Goal: Task Accomplishment & Management: Manage account settings

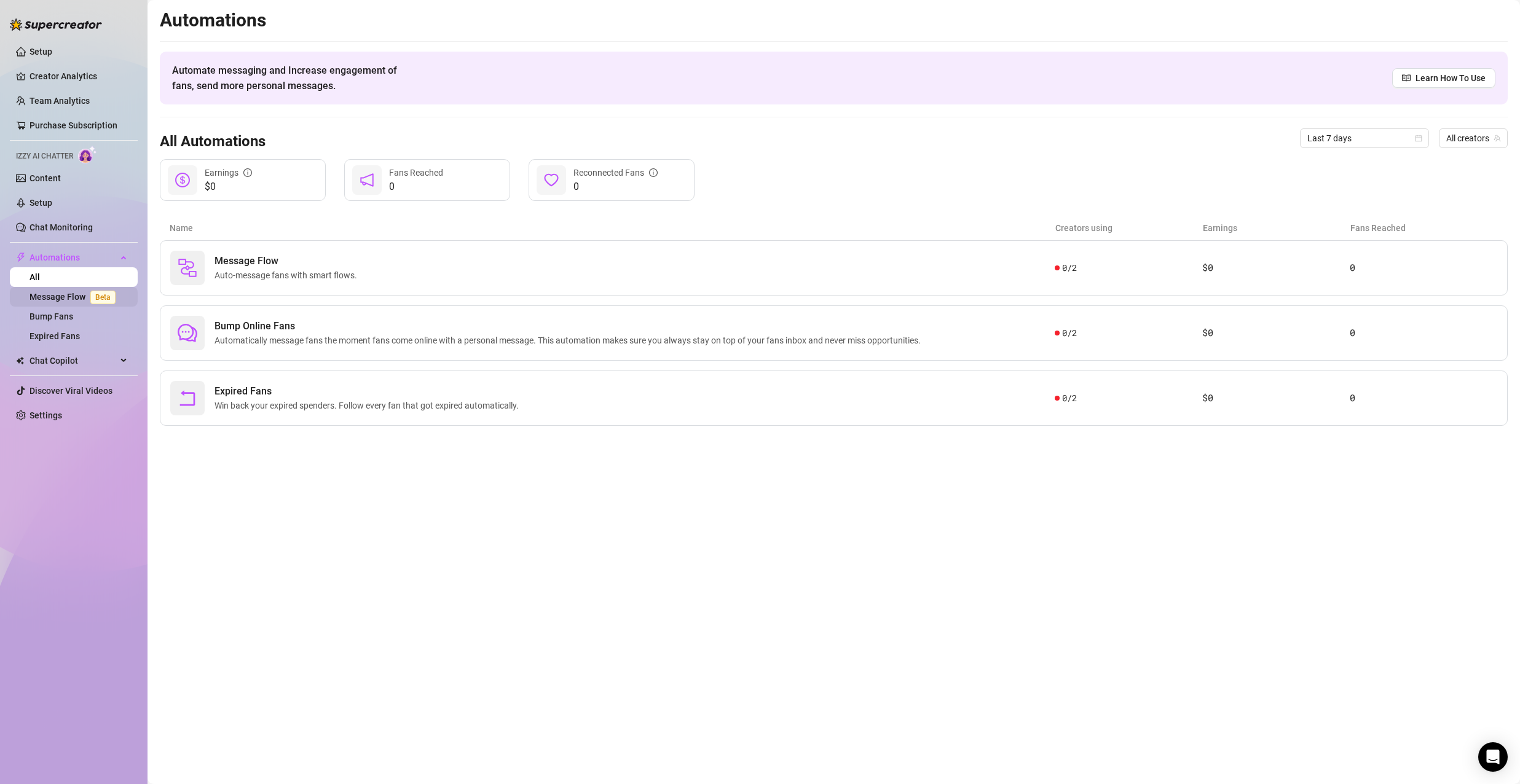
click at [56, 298] on link "Message Flow Beta" at bounding box center [75, 296] width 91 height 10
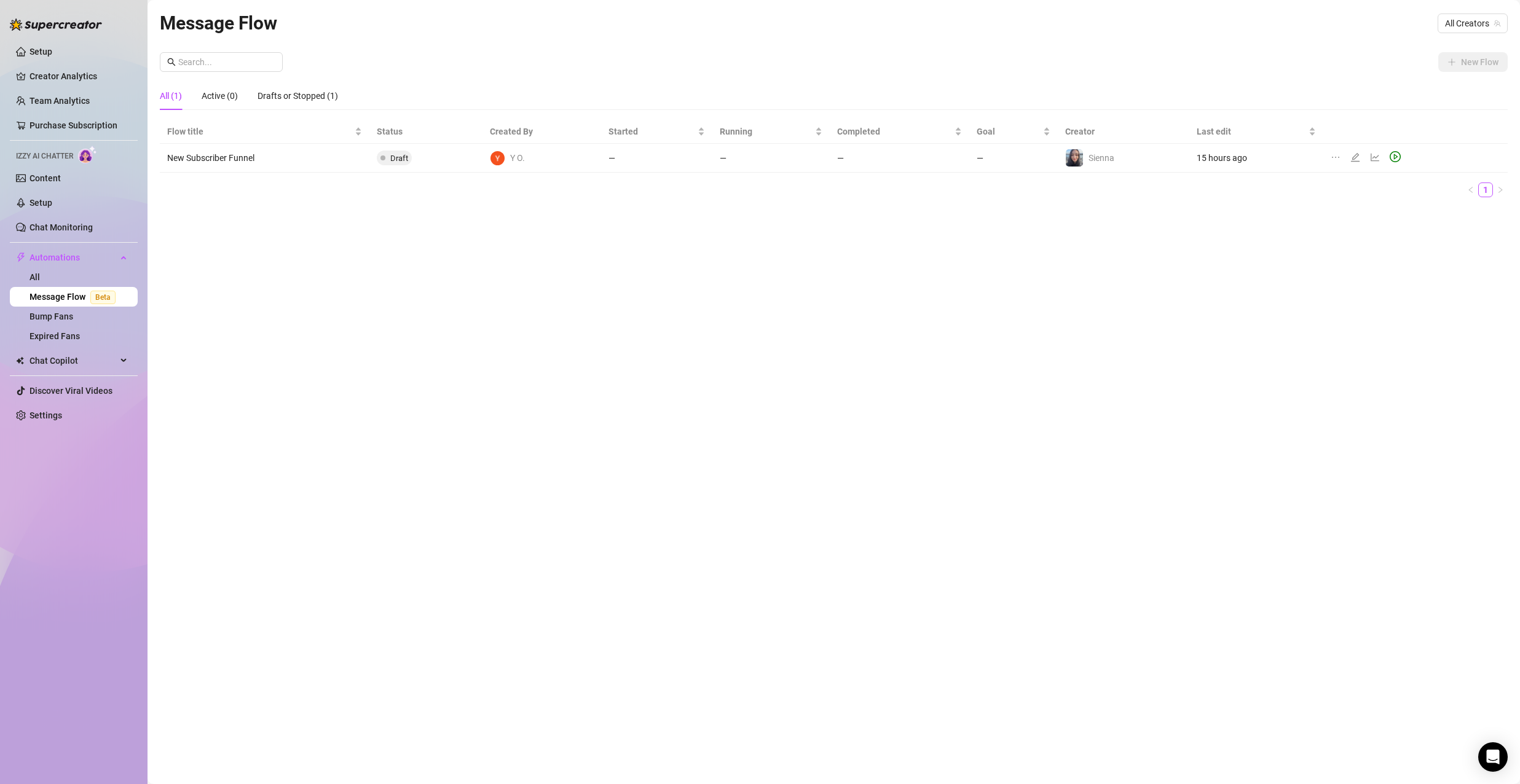
click at [1390, 159] on icon "play-circle" at bounding box center [1395, 156] width 11 height 11
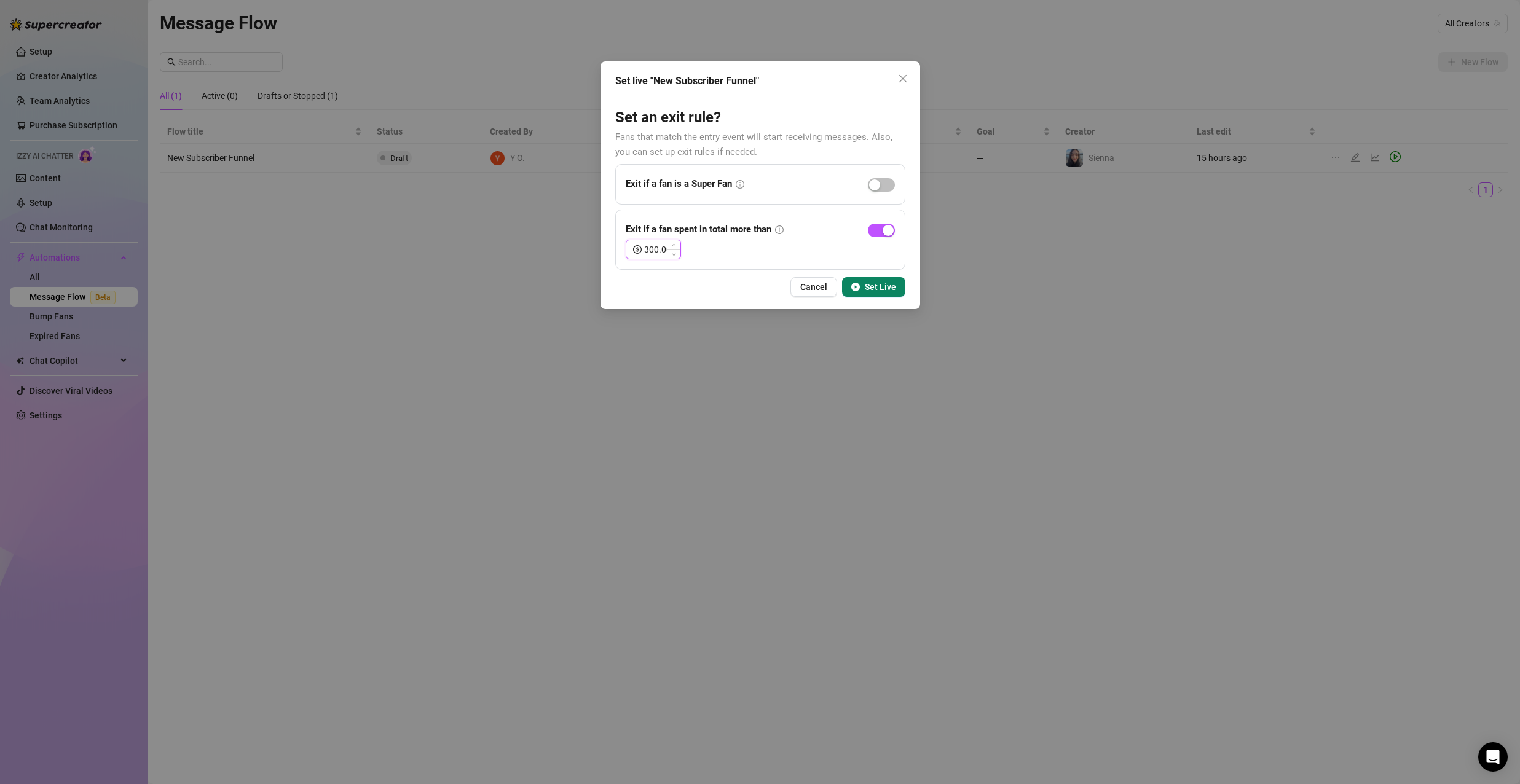
click at [643, 252] on div "300.00" at bounding box center [653, 250] width 55 height 19
click at [656, 246] on input "500.00" at bounding box center [662, 249] width 36 height 18
type input "50.00"
click at [783, 248] on div "50.00" at bounding box center [760, 250] width 269 height 19
click at [892, 286] on span "Set Live" at bounding box center [880, 287] width 31 height 10
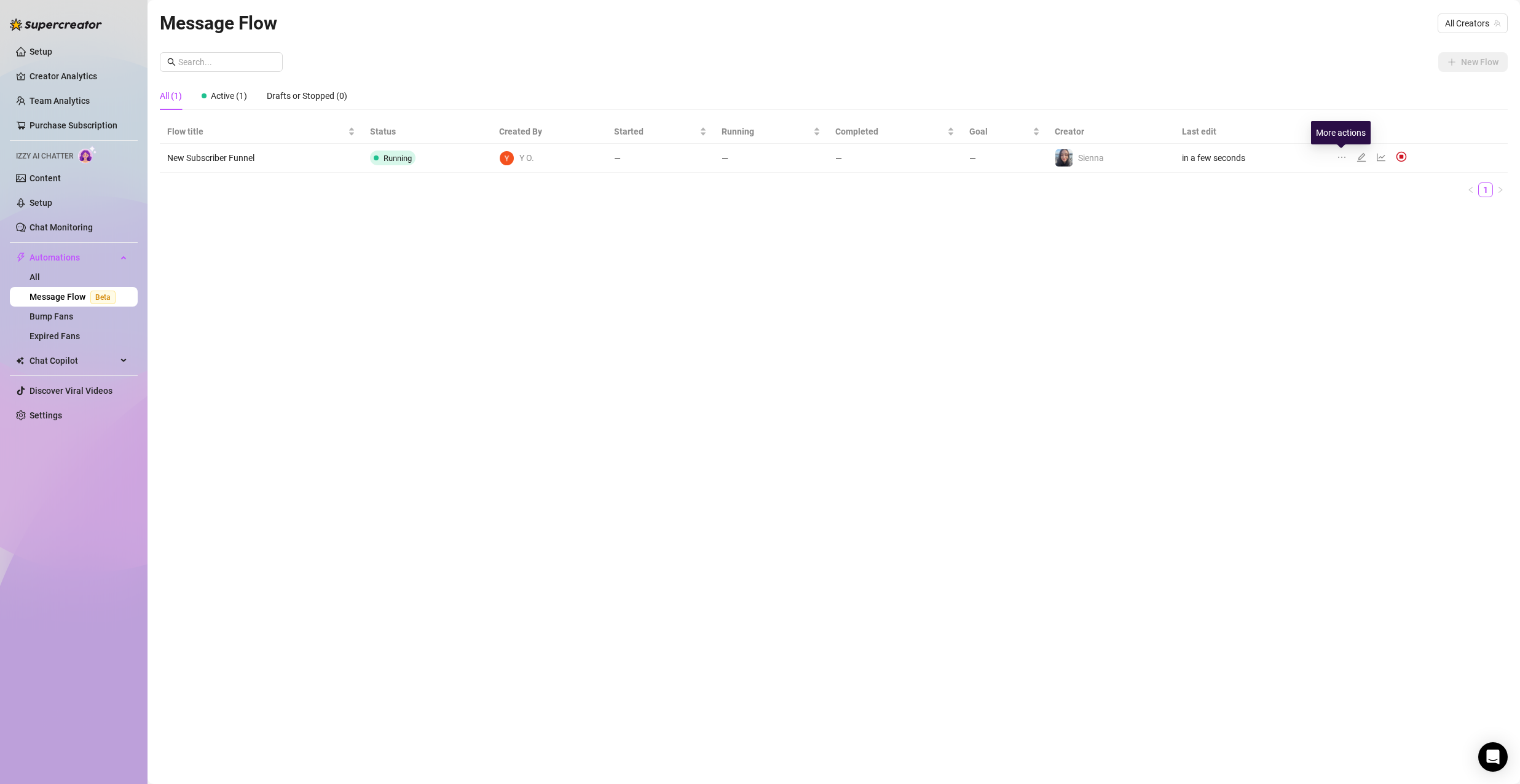
click at [1344, 158] on icon "ellipsis" at bounding box center [1342, 157] width 10 height 10
click at [1363, 158] on icon "edit" at bounding box center [1361, 157] width 10 height 10
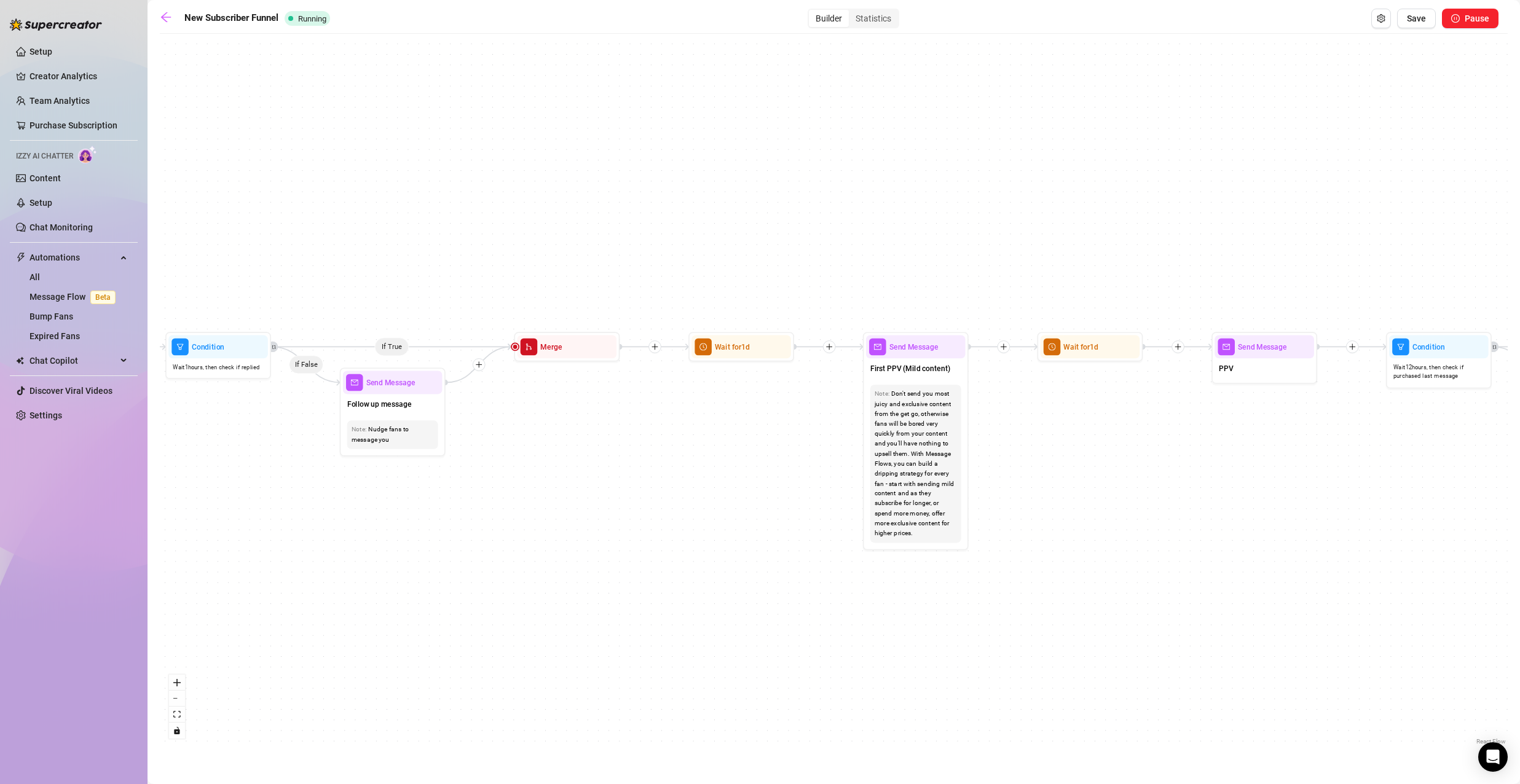
drag, startPoint x: 468, startPoint y: 424, endPoint x: 1076, endPoint y: 418, distance: 608.0
click at [1078, 418] on div "If True If True If True If False If False If False If True If False Merge Merge…" at bounding box center [834, 394] width 1348 height 707
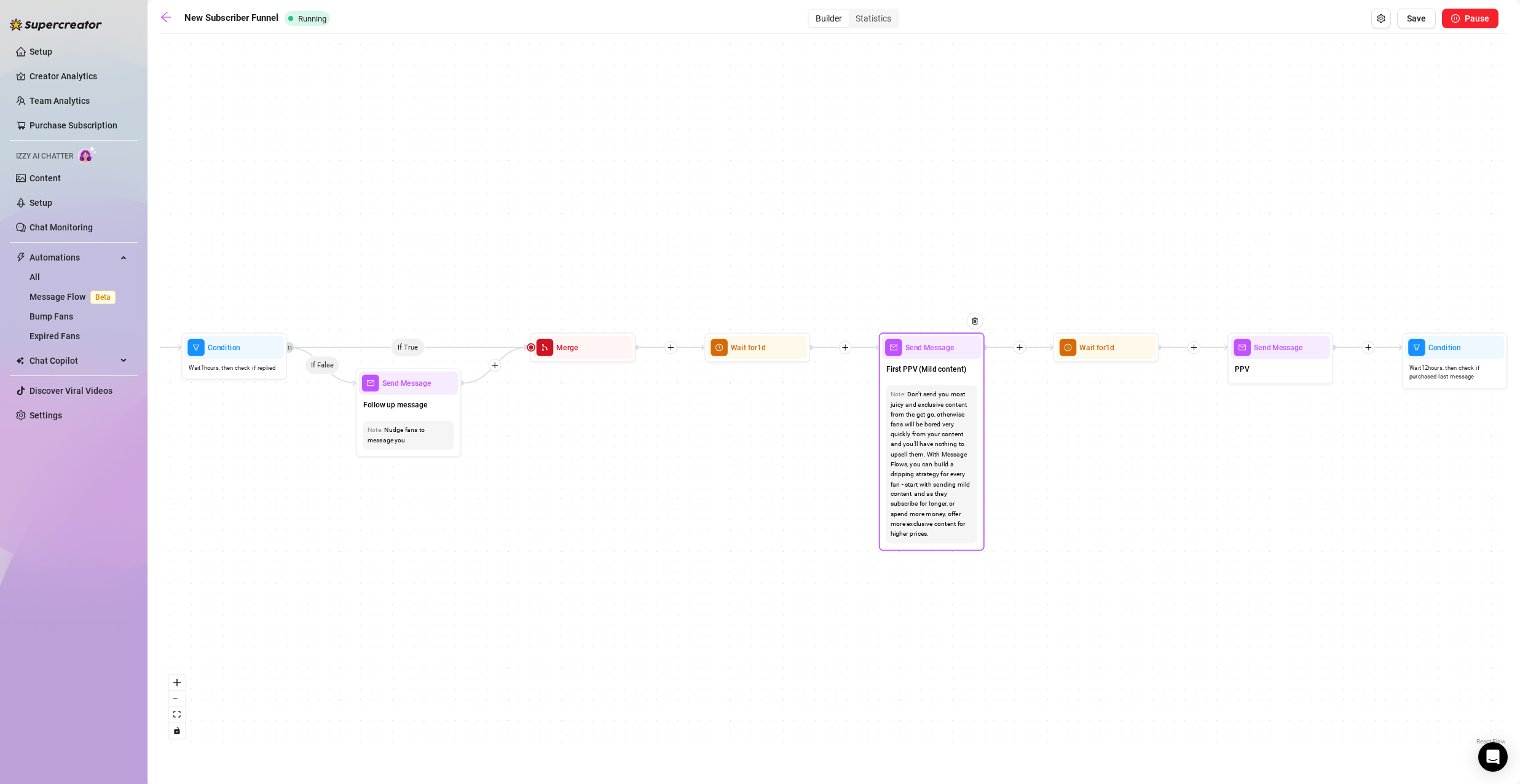
click at [958, 441] on div "Don't send you most juicy and exclusive content from the get go, otherwise fans…" at bounding box center [932, 464] width 82 height 149
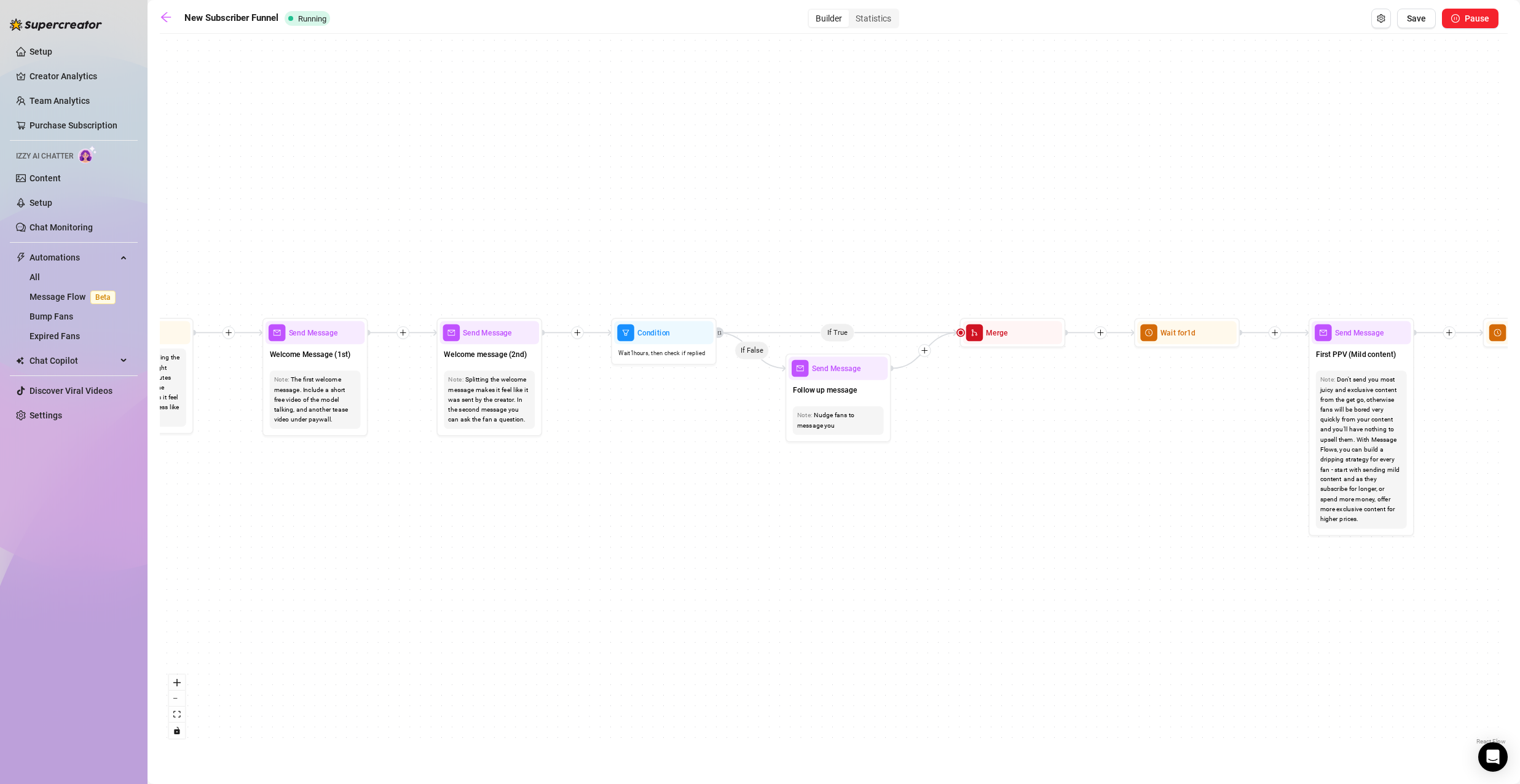
drag, startPoint x: 732, startPoint y: 468, endPoint x: 1163, endPoint y: 453, distance: 431.3
click at [1163, 453] on div "If True If True If True If False If False If False If True If False Merge Merge…" at bounding box center [834, 394] width 1348 height 707
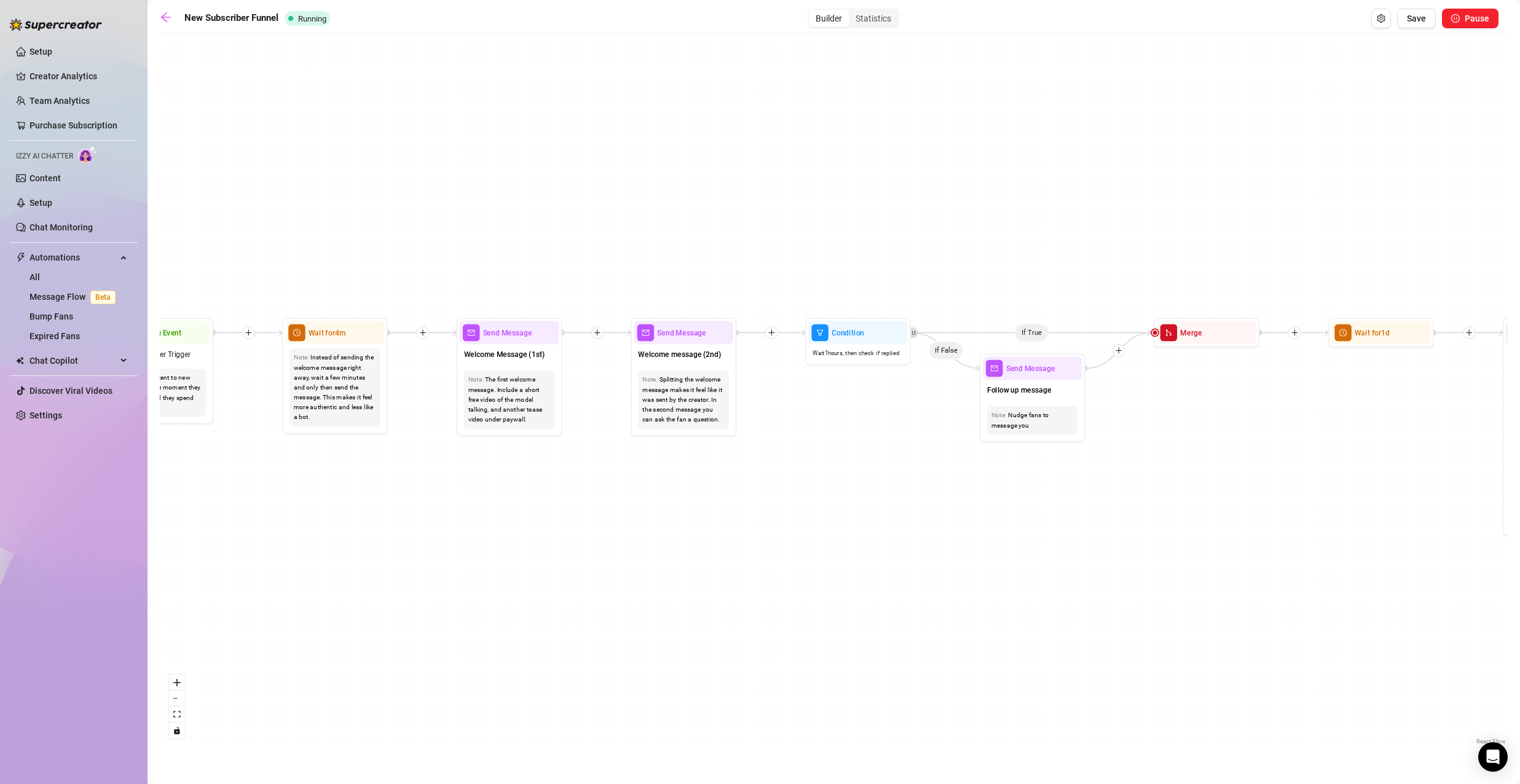
drag, startPoint x: 893, startPoint y: 463, endPoint x: 1087, endPoint y: 463, distance: 194.0
click at [1087, 463] on div "If True If True If True If False If False If False If True If False Merge Merge…" at bounding box center [834, 394] width 1348 height 707
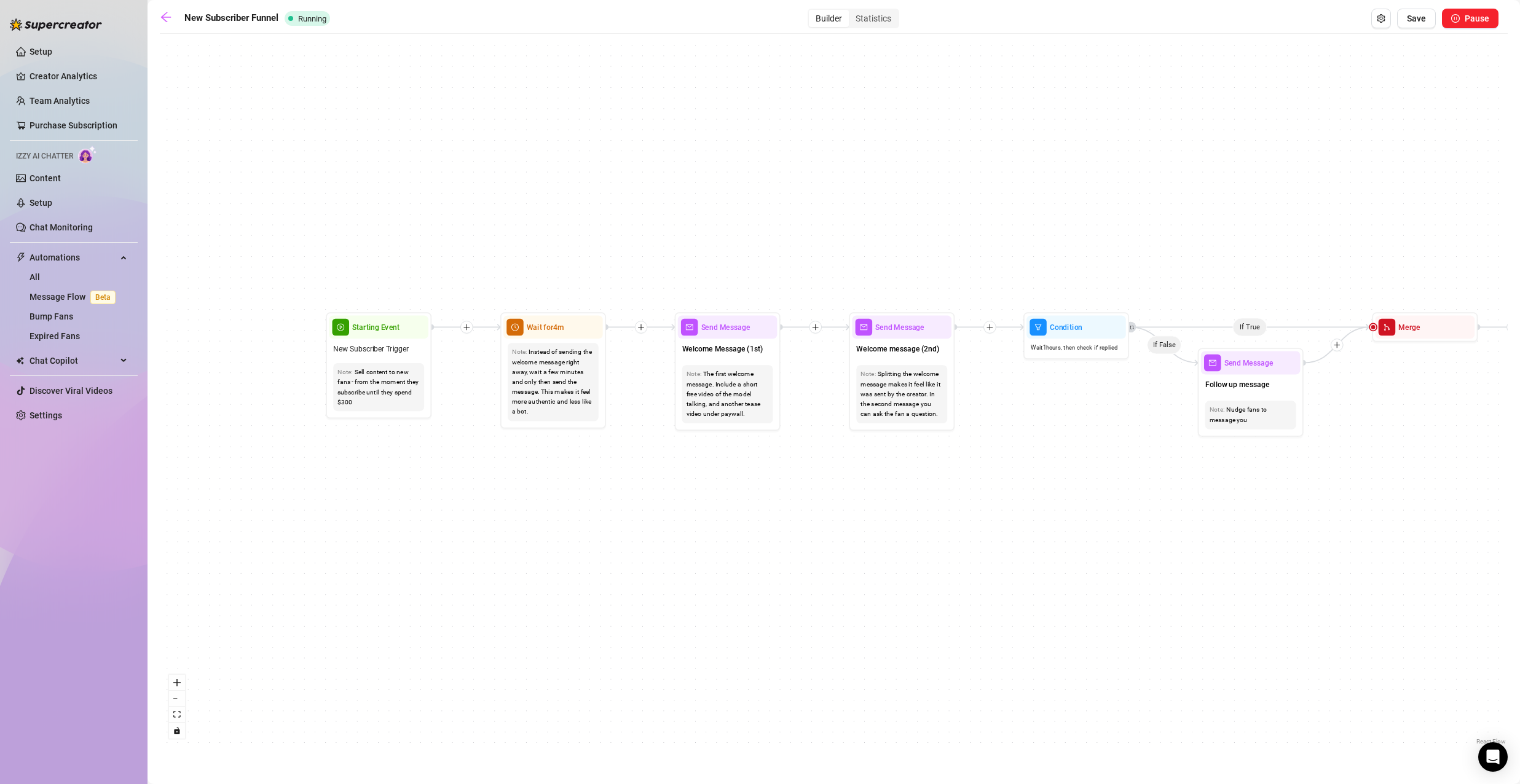
drag, startPoint x: 821, startPoint y: 422, endPoint x: 1050, endPoint y: 415, distance: 229.1
click at [1050, 415] on div "If True If True If True If False If False If False If True If False Merge Merge…" at bounding box center [834, 394] width 1348 height 707
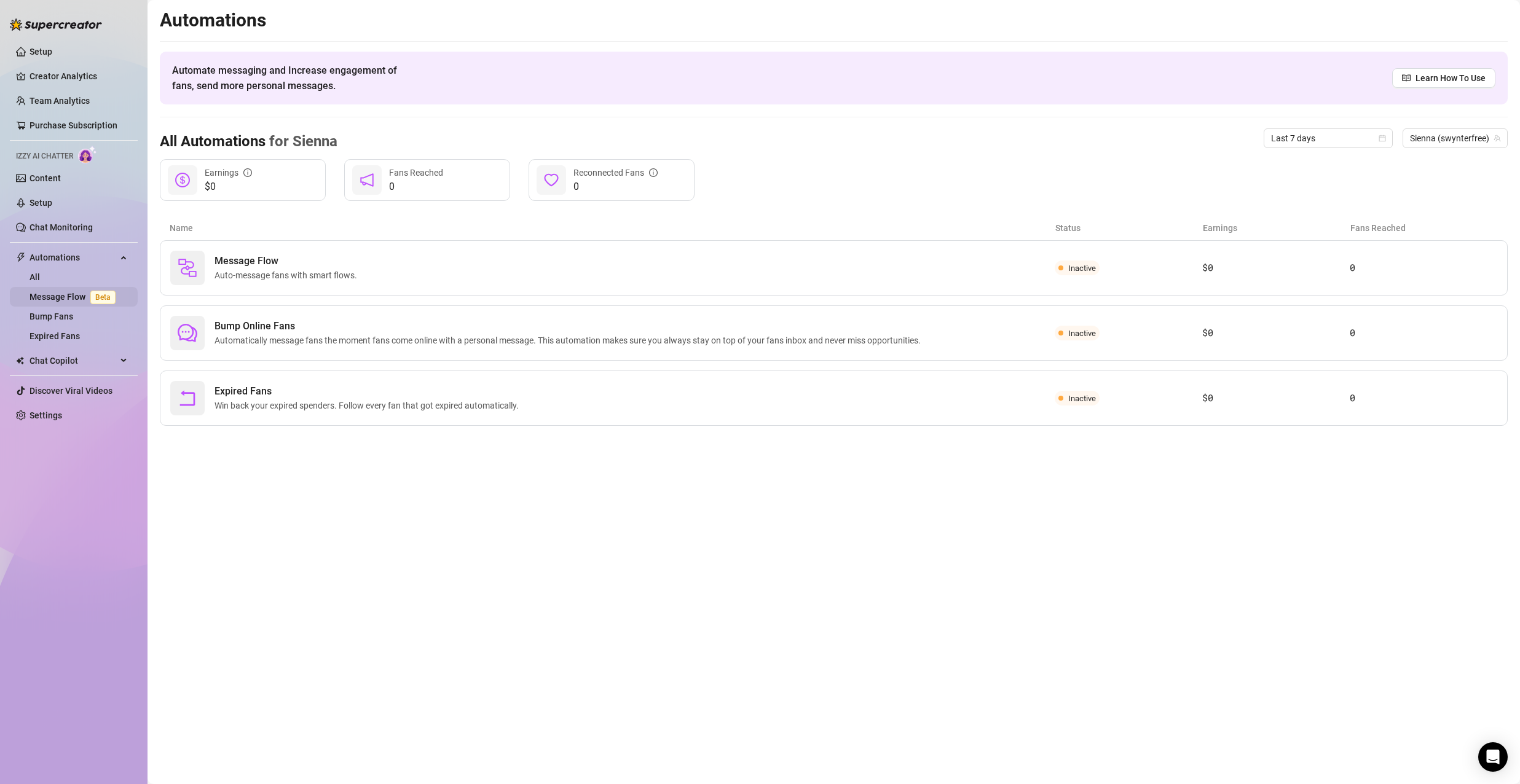
click at [74, 298] on link "Message Flow Beta" at bounding box center [75, 296] width 91 height 10
click at [345, 266] on span "Message Flow" at bounding box center [288, 261] width 147 height 15
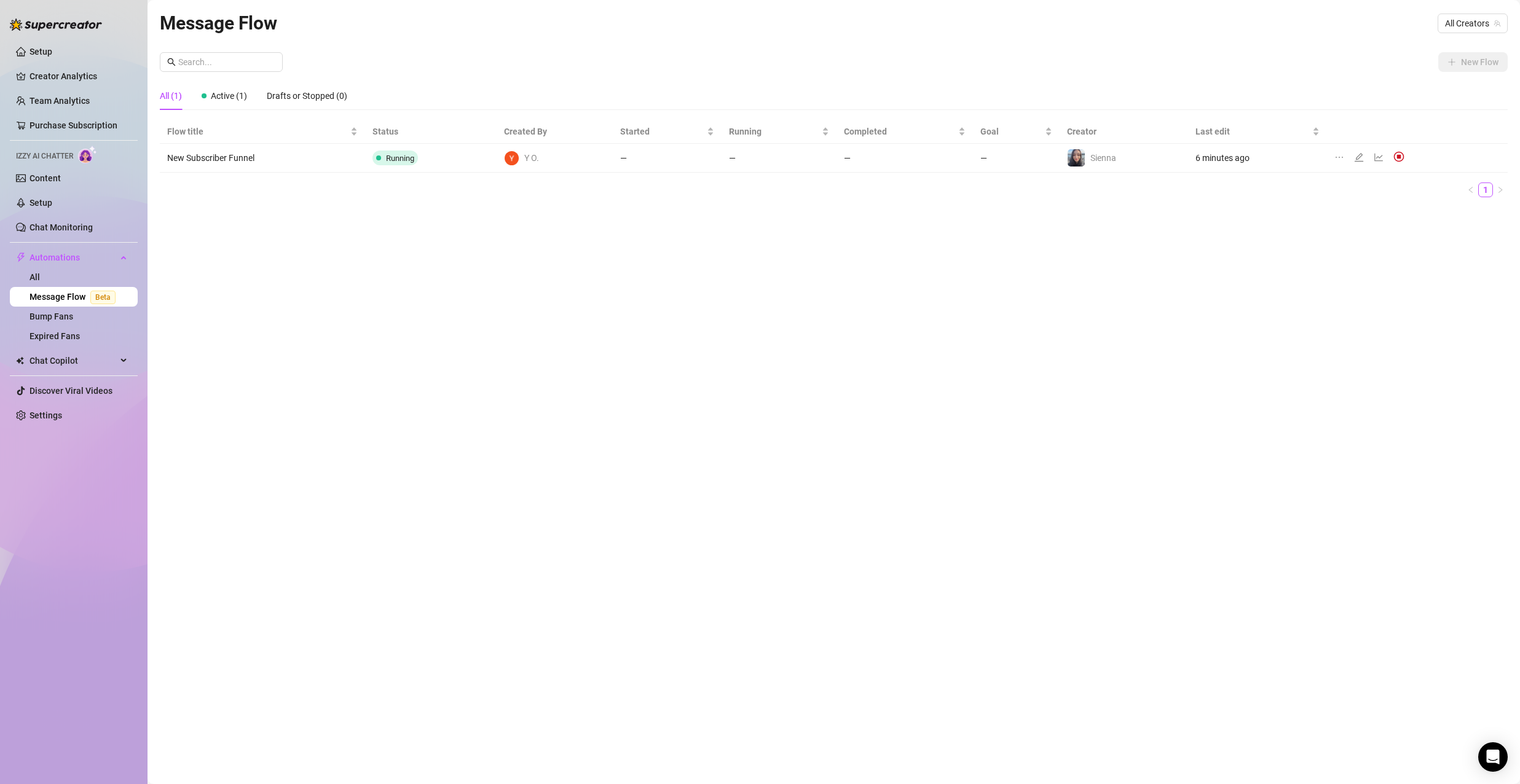
click at [75, 292] on link "Message Flow Beta" at bounding box center [75, 296] width 91 height 10
click at [77, 294] on link "Message Flow Beta" at bounding box center [75, 296] width 91 height 10
click at [65, 297] on link "Message Flow Beta" at bounding box center [75, 296] width 91 height 10
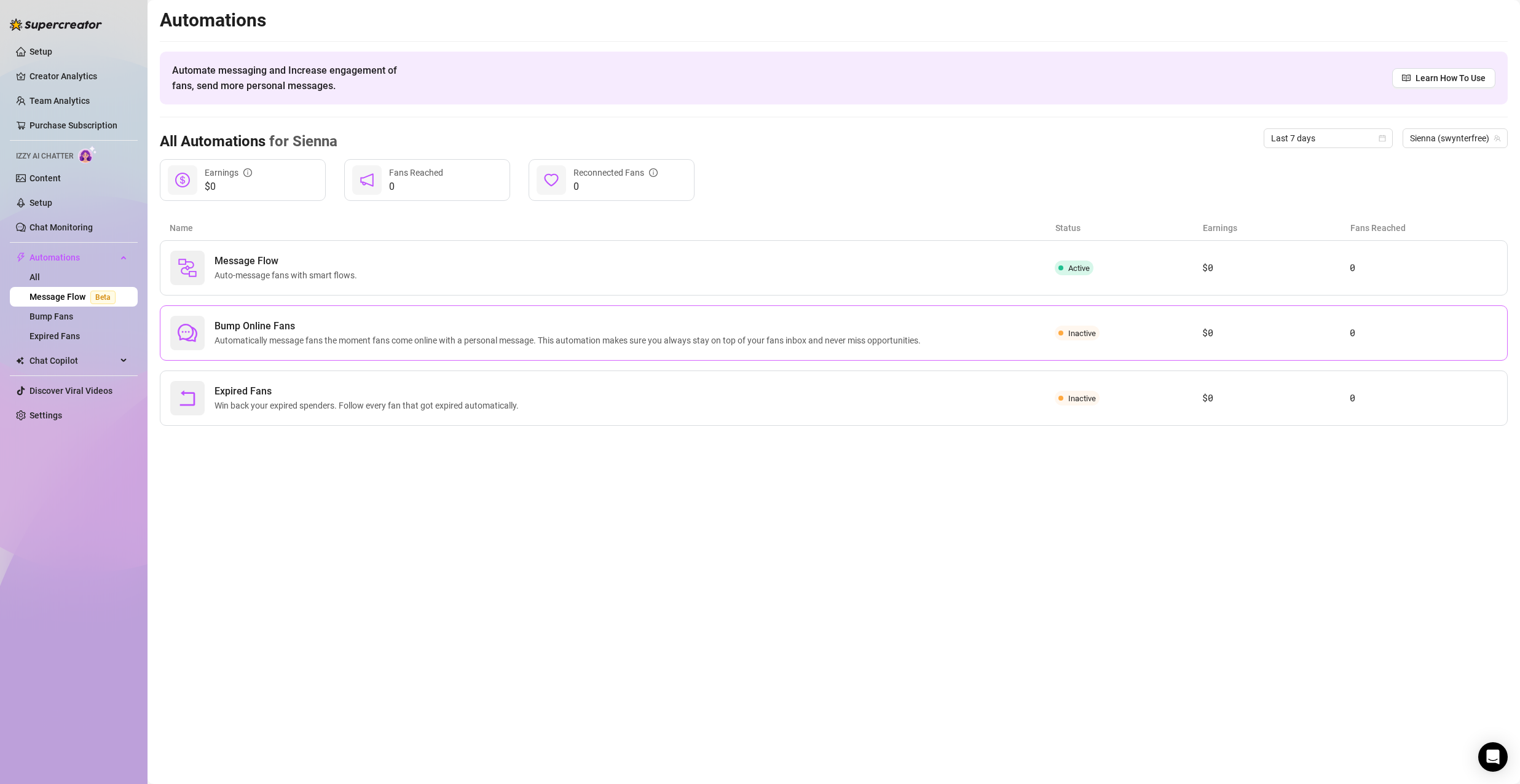
click at [307, 345] on span "Automatically message fans the moment fans come online with a personal message.…" at bounding box center [570, 340] width 711 height 14
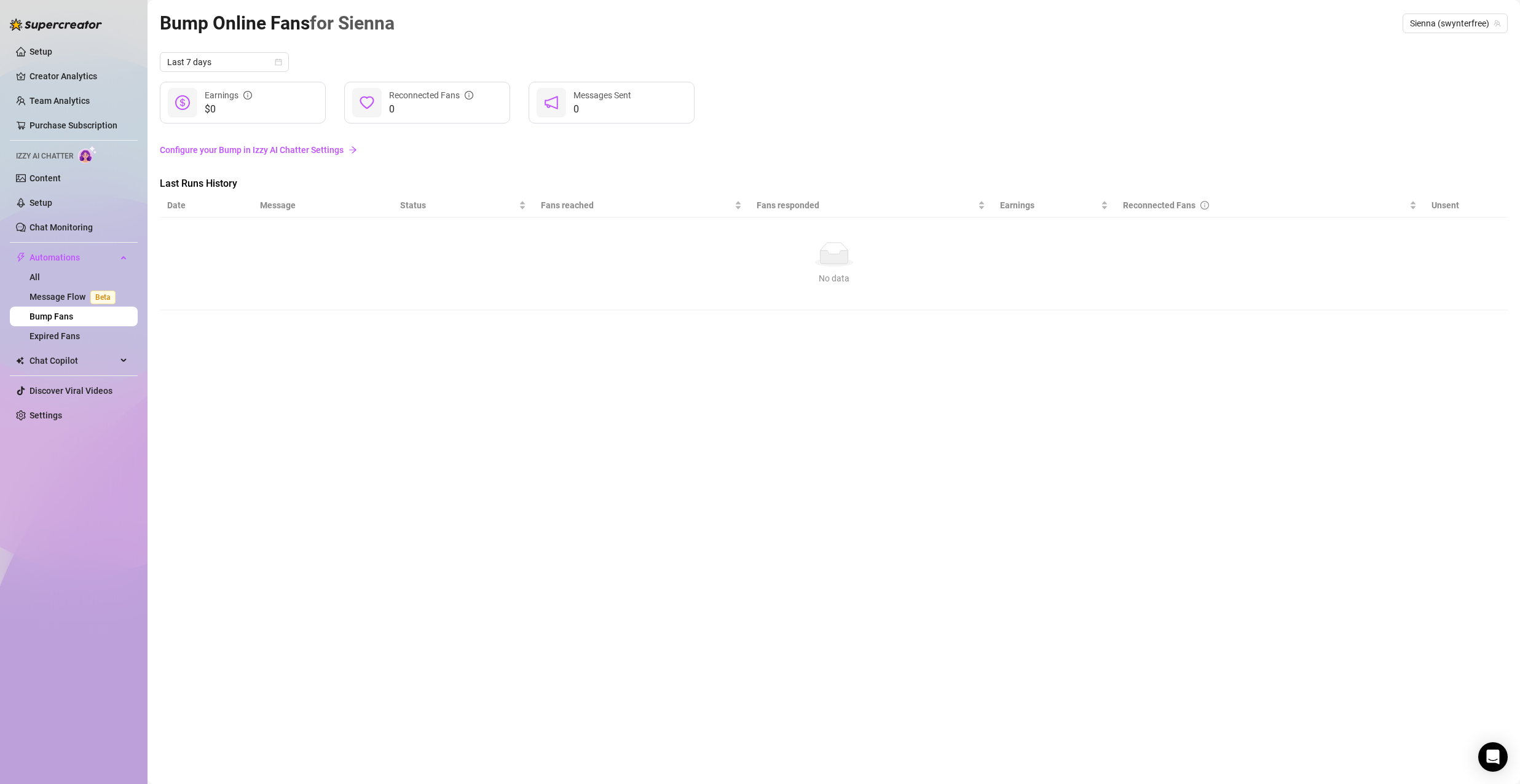
click at [320, 150] on link "Configure your Bump in Izzy AI Chatter Settings" at bounding box center [834, 150] width 1348 height 14
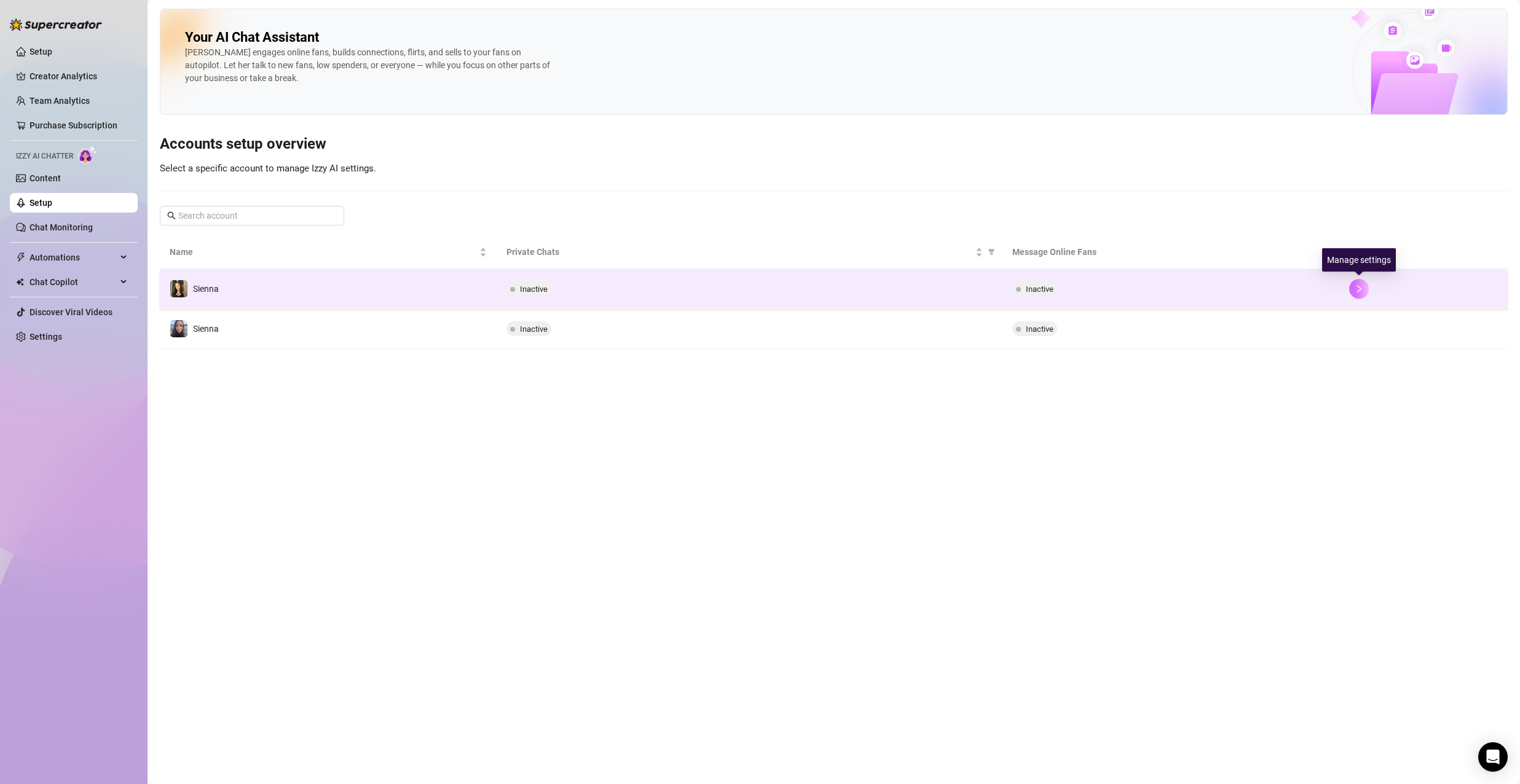
click at [1360, 291] on icon "right" at bounding box center [1359, 289] width 5 height 7
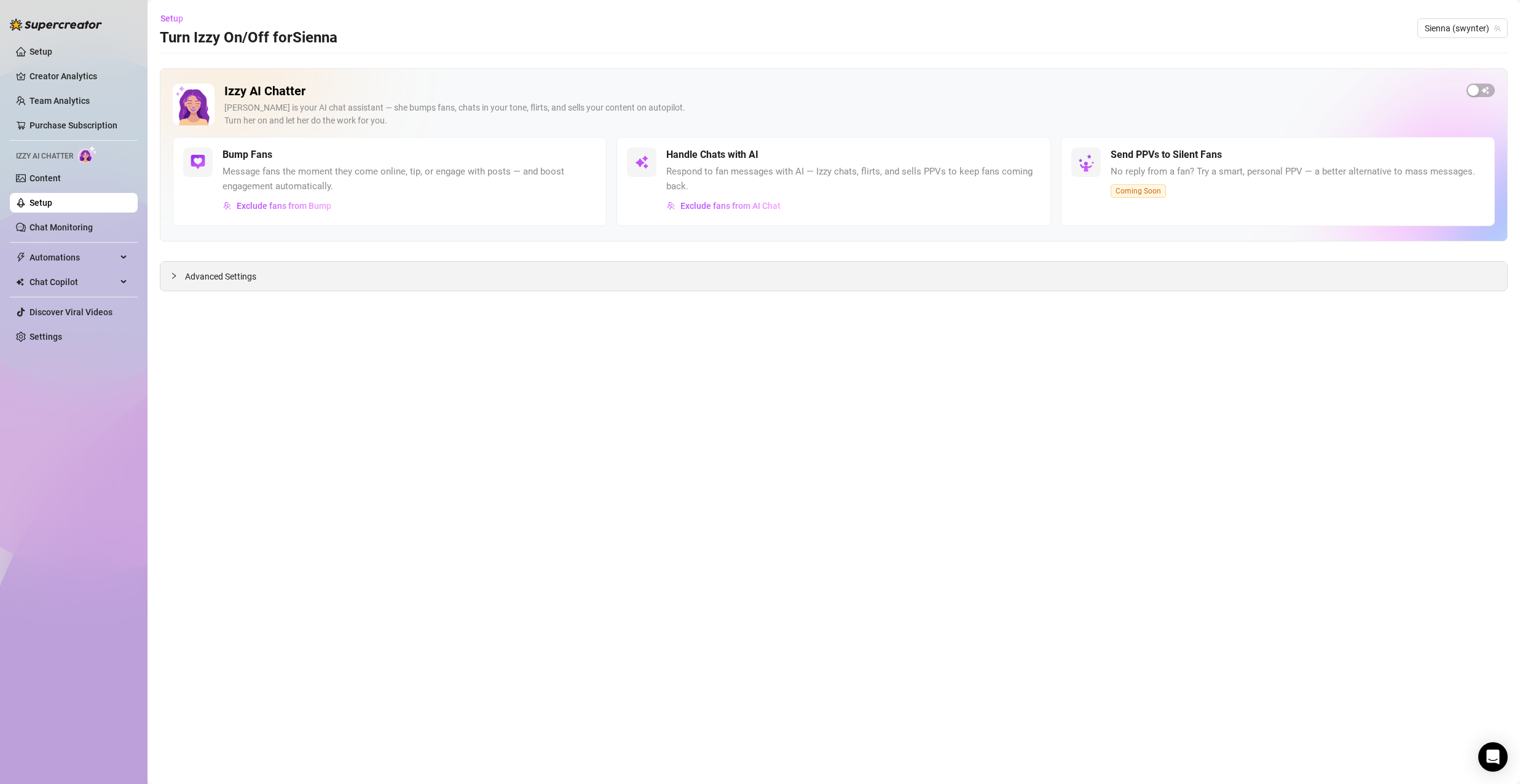
click at [387, 287] on div "Advanced Settings" at bounding box center [834, 276] width 1347 height 29
click at [228, 277] on span "Advanced Settings" at bounding box center [221, 276] width 71 height 14
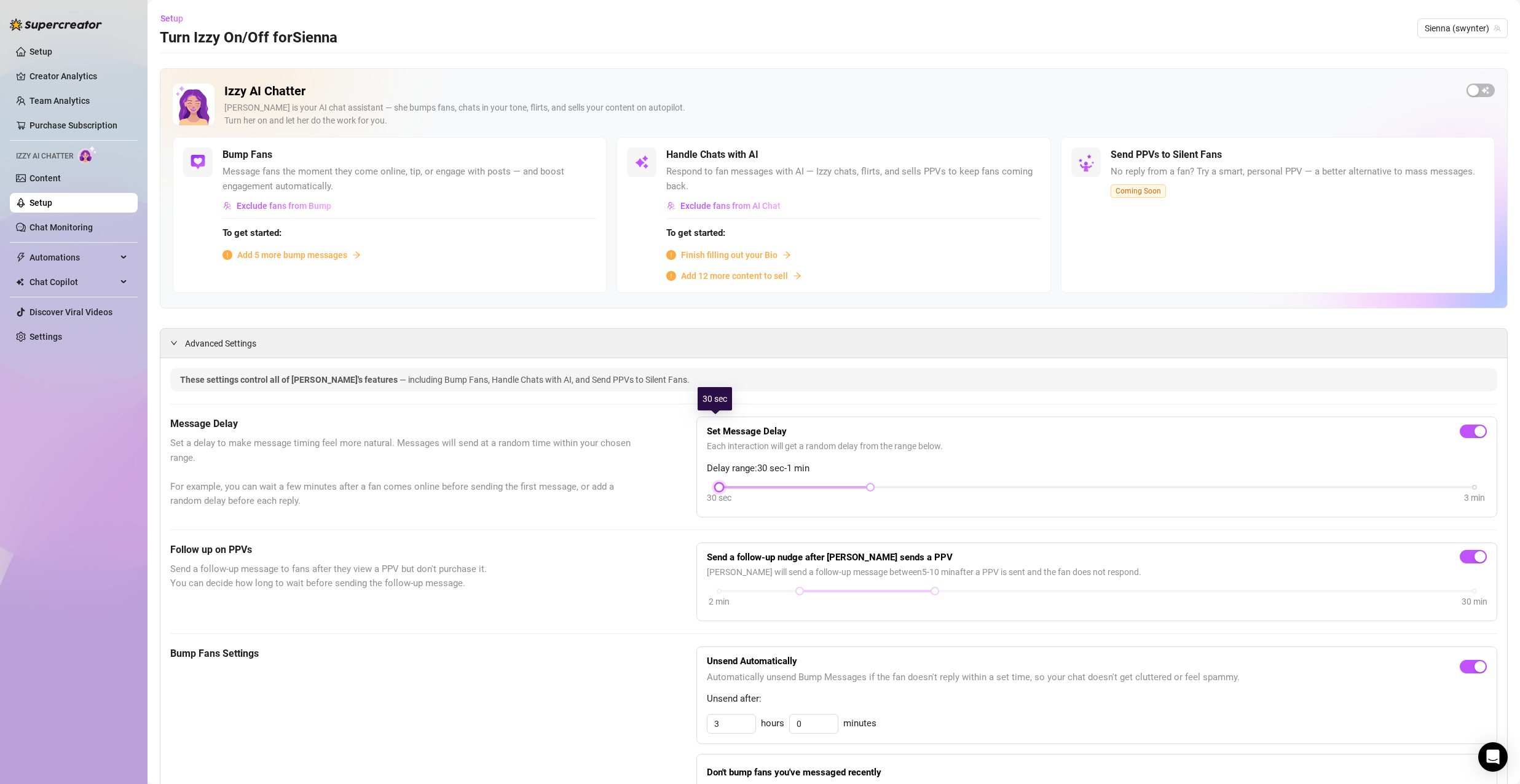
drag, startPoint x: 714, startPoint y: 422, endPoint x: 737, endPoint y: 487, distance: 68.9
click at [742, 488] on div "30 sec 3 min" at bounding box center [1097, 486] width 755 height 5
drag, startPoint x: 715, startPoint y: 484, endPoint x: 808, endPoint y: 490, distance: 93.2
click at [808, 490] on div "30 sec 3 min" at bounding box center [1097, 495] width 780 height 23
drag, startPoint x: 882, startPoint y: 487, endPoint x: 990, endPoint y: 485, distance: 108.0
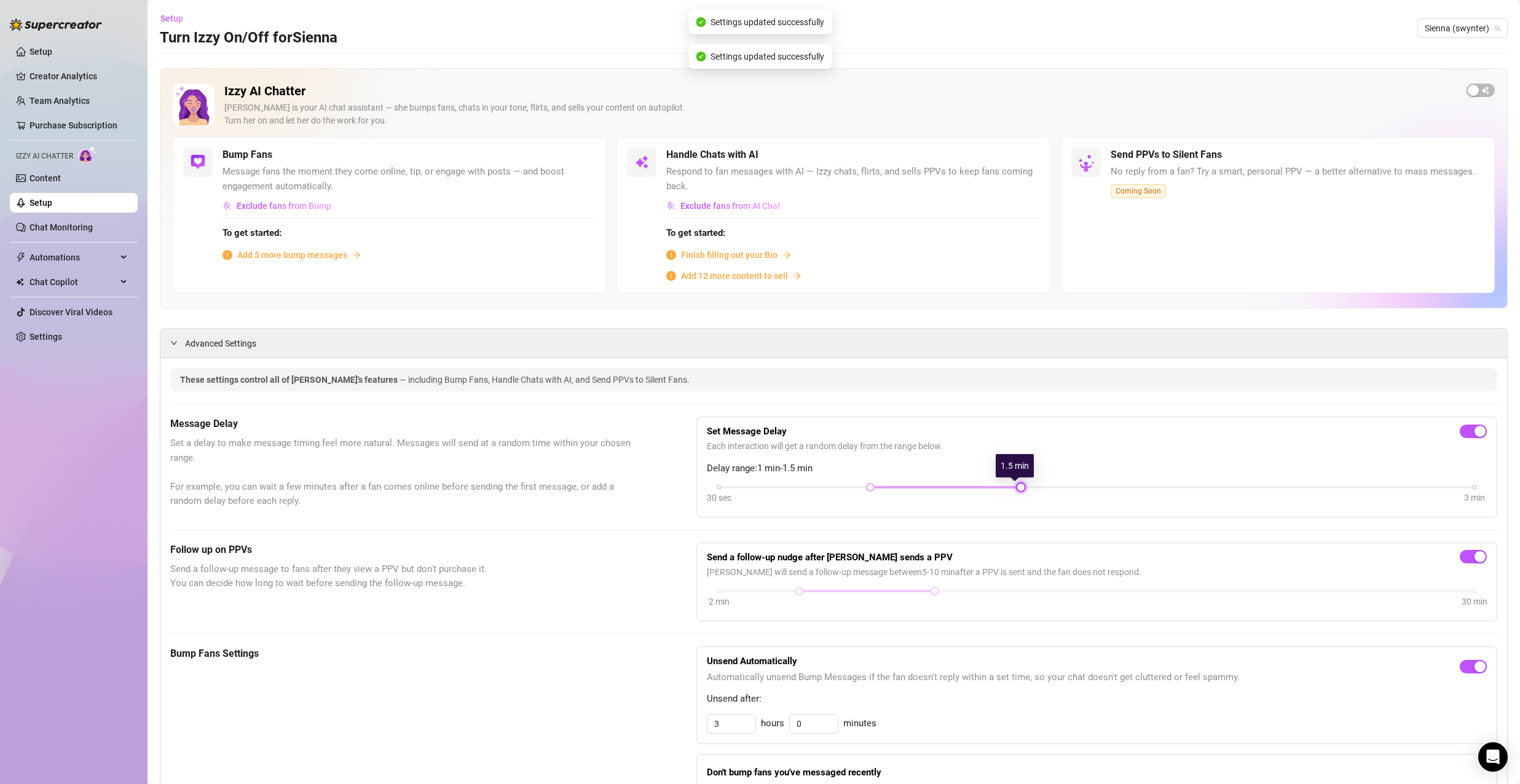
click at [990, 485] on div "30 sec 3 min" at bounding box center [1097, 486] width 755 height 5
drag, startPoint x: 1017, startPoint y: 486, endPoint x: 1188, endPoint y: 487, distance: 171.0
click at [1183, 488] on div "30 sec 3 min" at bounding box center [1097, 486] width 755 height 5
drag, startPoint x: 1190, startPoint y: 488, endPoint x: 1273, endPoint y: 490, distance: 83.0
click at [1273, 488] on div "30 sec 3 min" at bounding box center [1097, 486] width 755 height 5
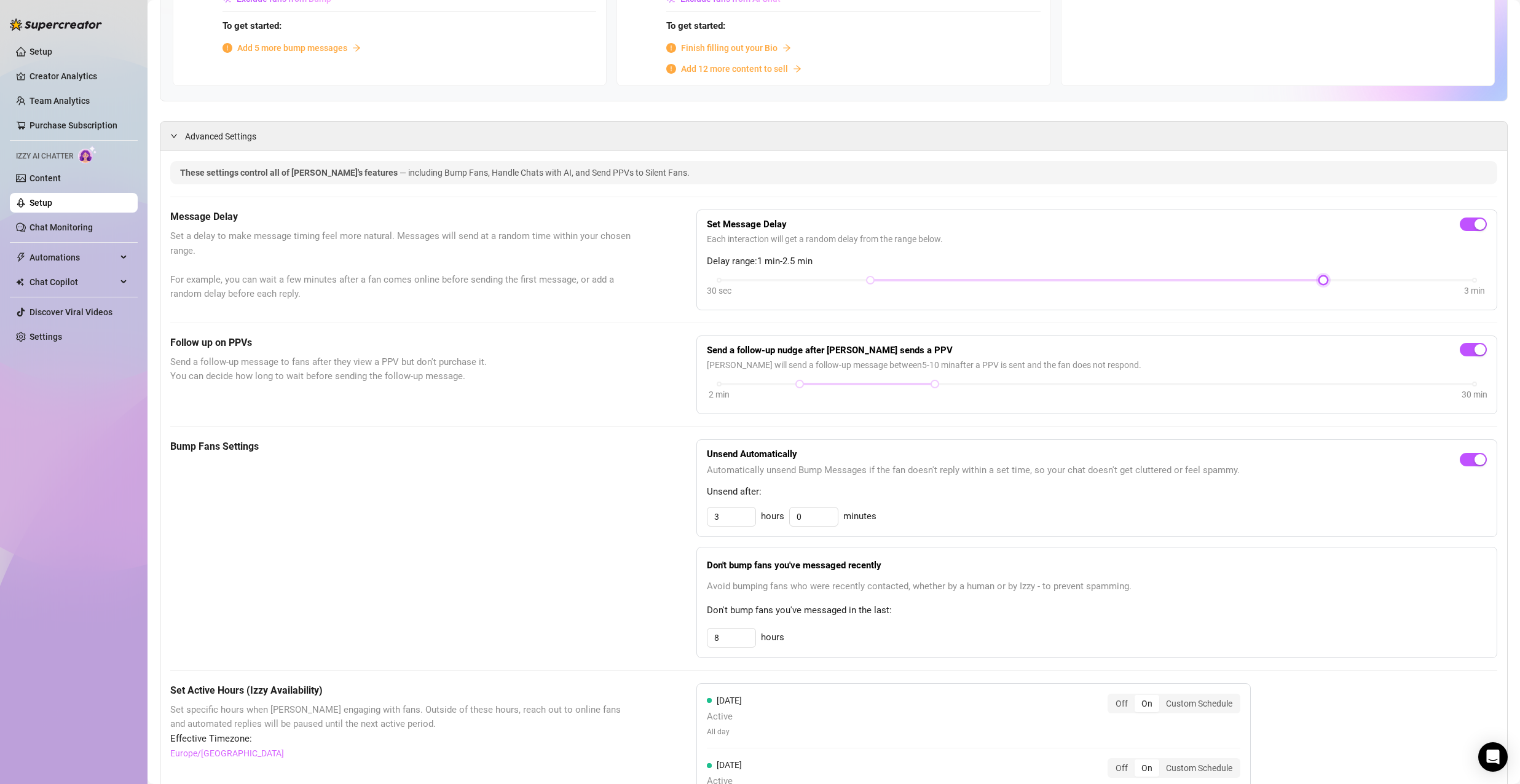
scroll to position [246, 0]
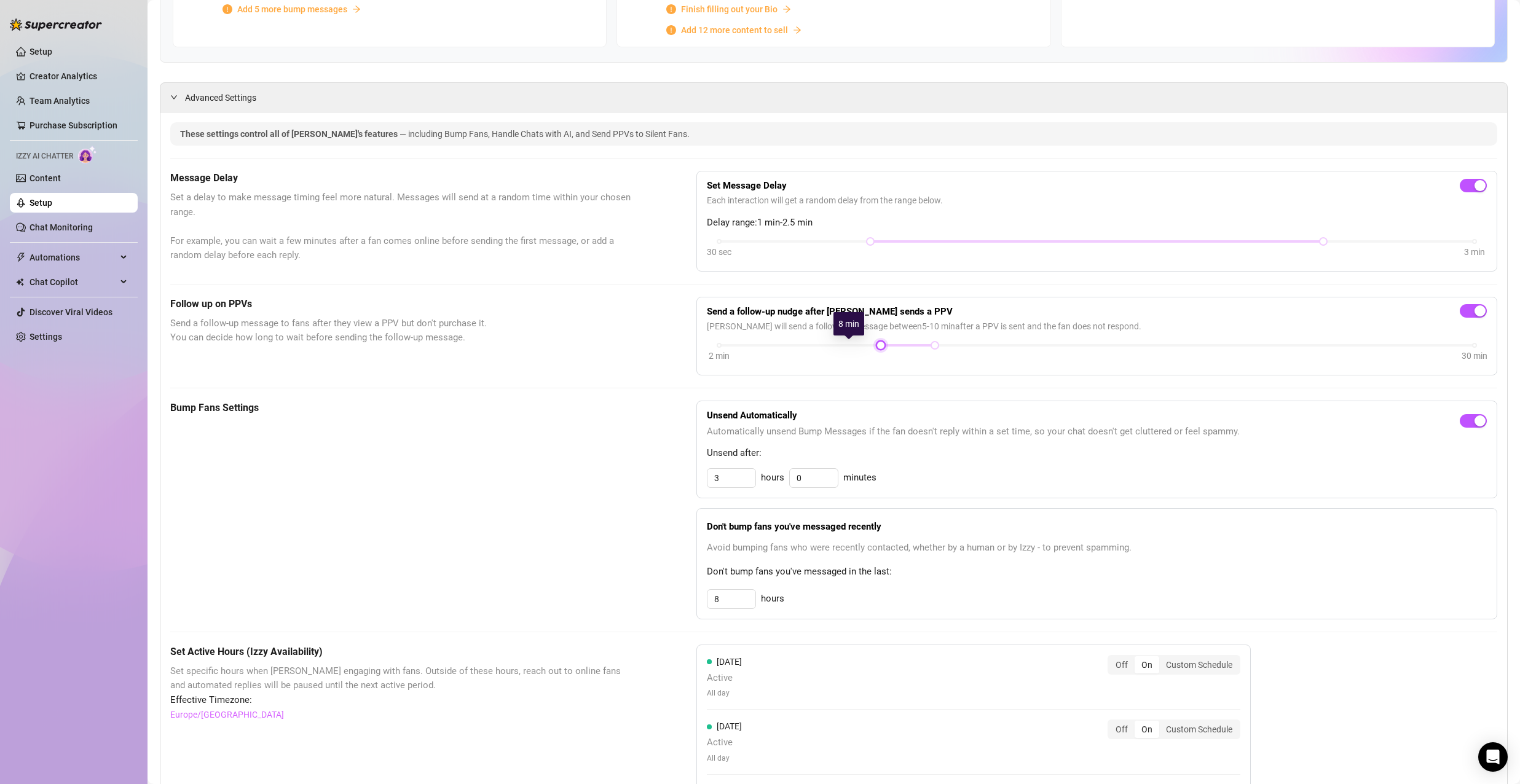
drag, startPoint x: 793, startPoint y: 345, endPoint x: 884, endPoint y: 351, distance: 91.2
click at [884, 351] on div "2 min 30 min" at bounding box center [1097, 353] width 780 height 23
drag, startPoint x: 930, startPoint y: 347, endPoint x: 1145, endPoint y: 362, distance: 215.5
click at [1145, 362] on div "2 min 30 min" at bounding box center [1097, 353] width 780 height 23
drag, startPoint x: 666, startPoint y: 476, endPoint x: 658, endPoint y: 475, distance: 8.1
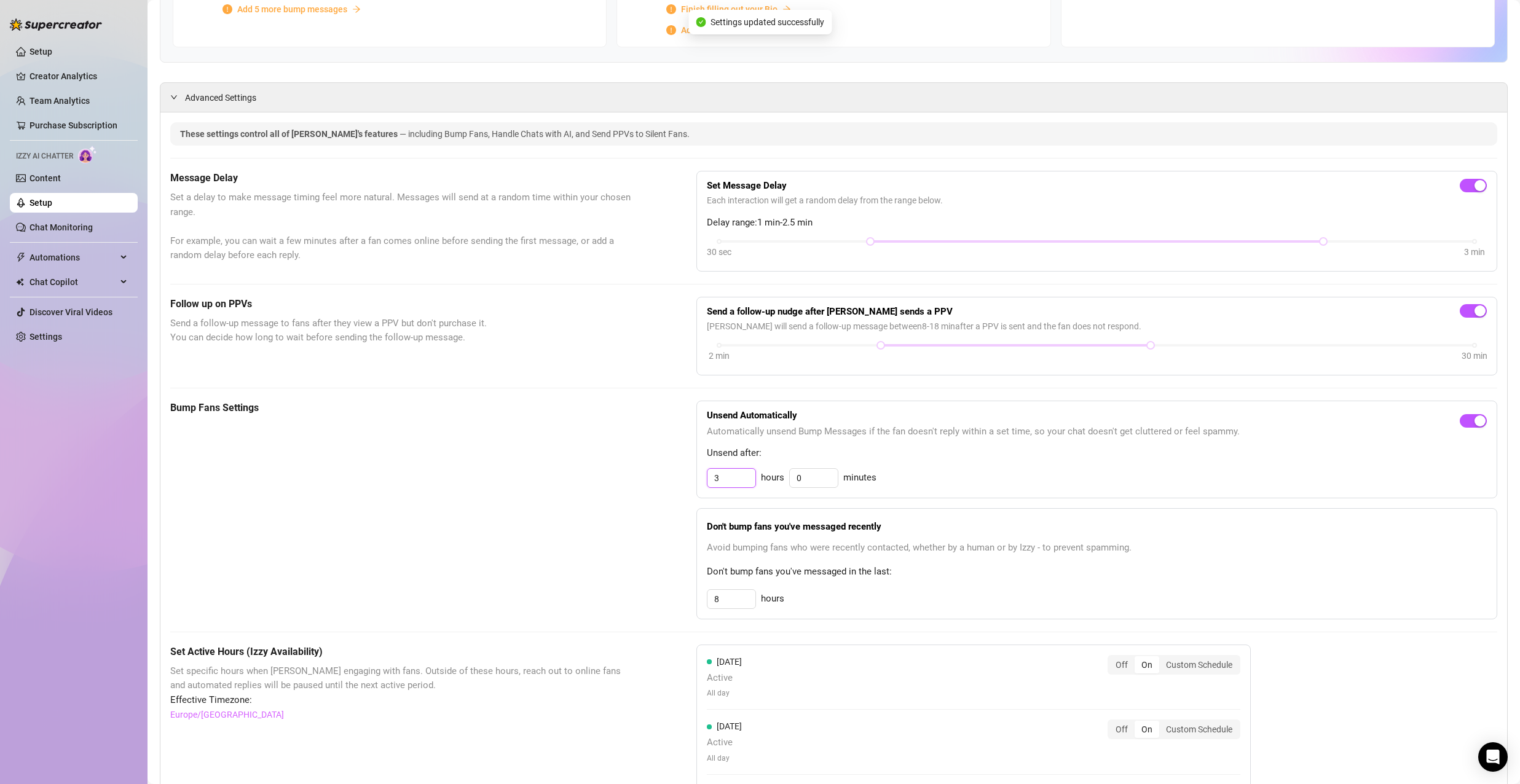
click at [662, 476] on div "Bump Fans Settings Unsend Automatically Automatically unsend Bump Messages if t…" at bounding box center [834, 510] width 1327 height 219
type input "2"
click at [830, 436] on span "Automatically unsend Bump Messages if the fan doesn't reply within a set time, …" at bounding box center [973, 432] width 533 height 15
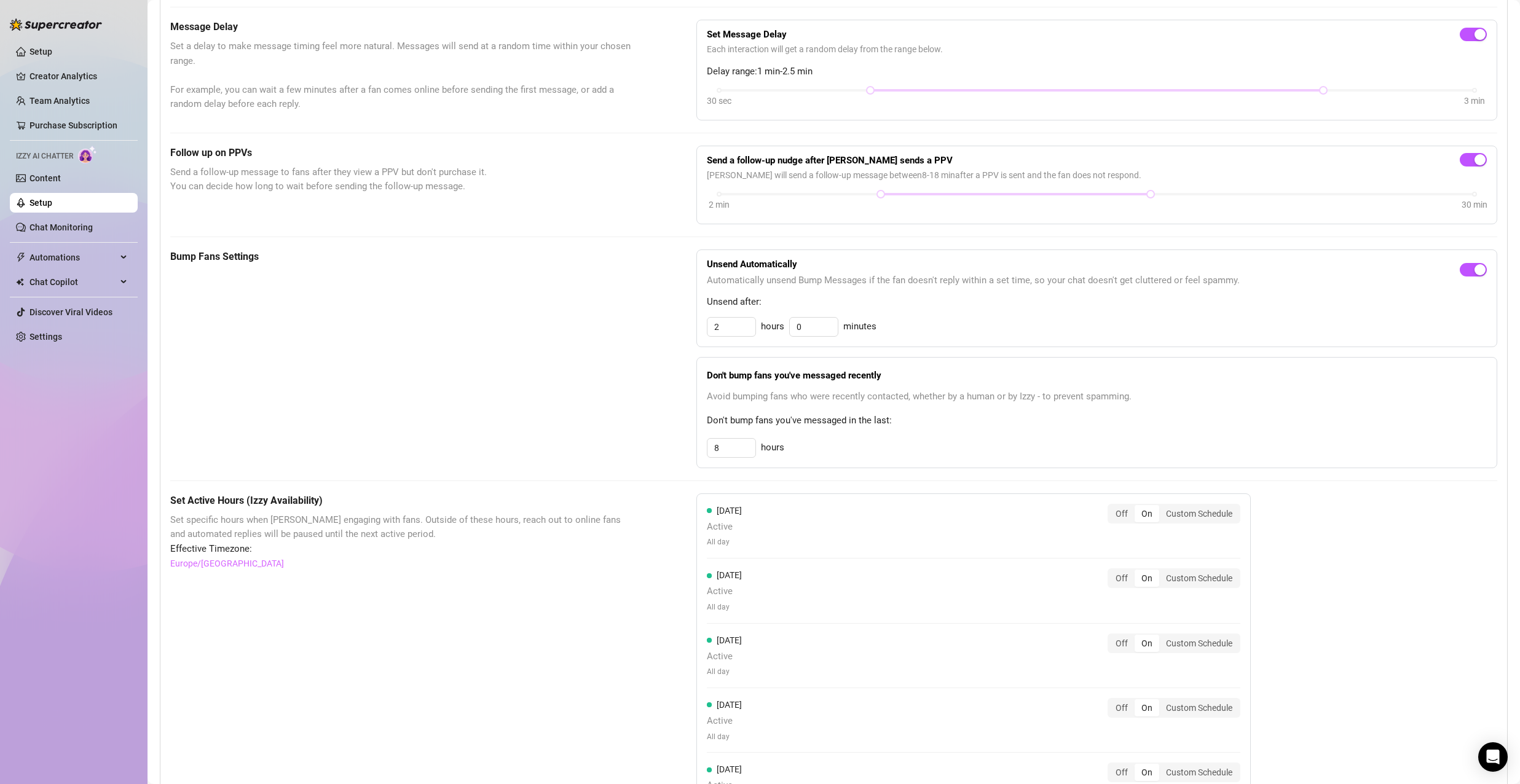
scroll to position [430, 0]
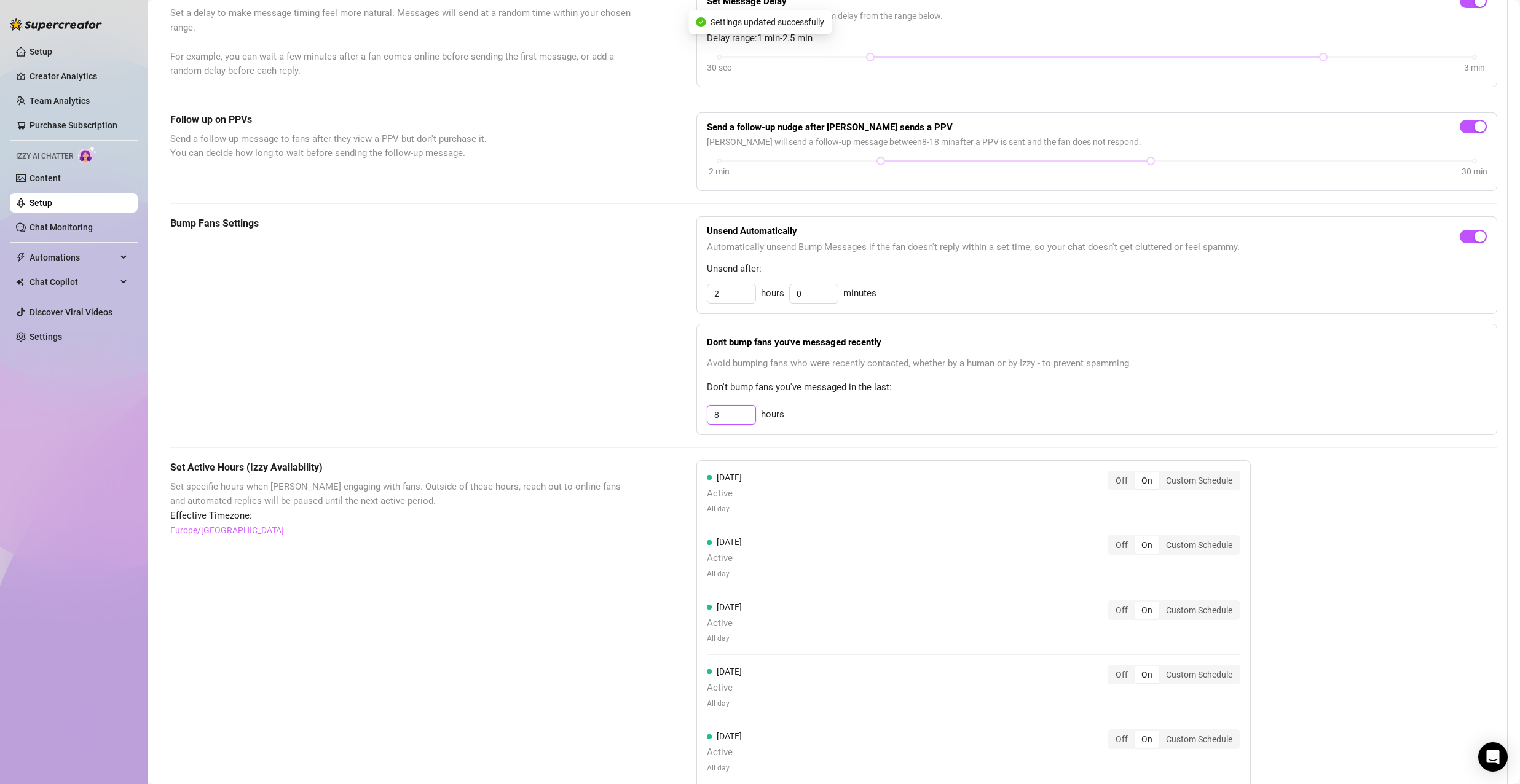
drag, startPoint x: 728, startPoint y: 415, endPoint x: 676, endPoint y: 415, distance: 52.0
click at [677, 416] on div "Bump Fans Settings Unsend Automatically Automatically unsend Bump Messages if t…" at bounding box center [834, 326] width 1327 height 219
click at [867, 399] on div "Don't bump fans you've messaged recently Avoid bumping fans who were recently c…" at bounding box center [1096, 379] width 801 height 111
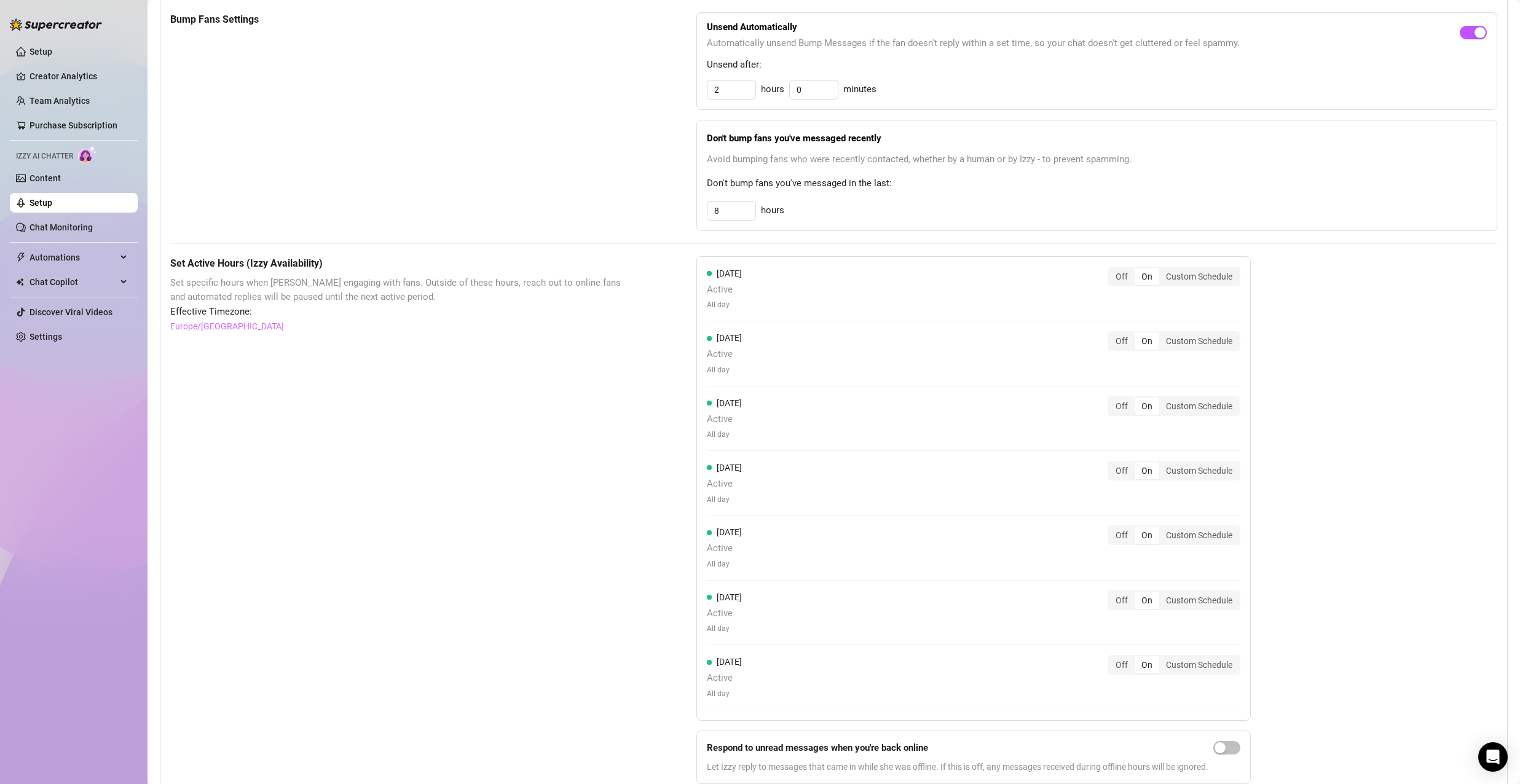
scroll to position [692, 0]
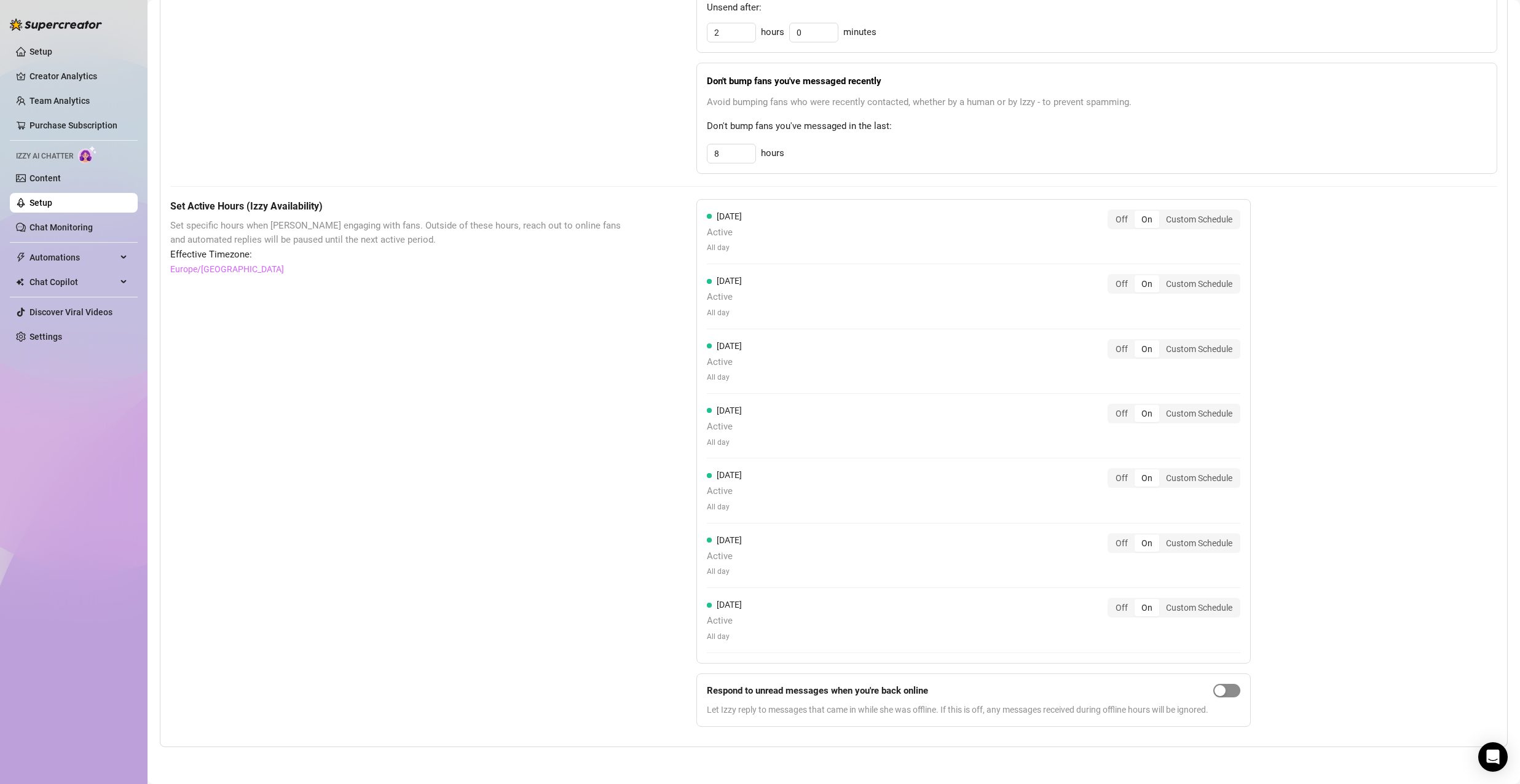
click at [1232, 695] on span "button" at bounding box center [1227, 691] width 27 height 14
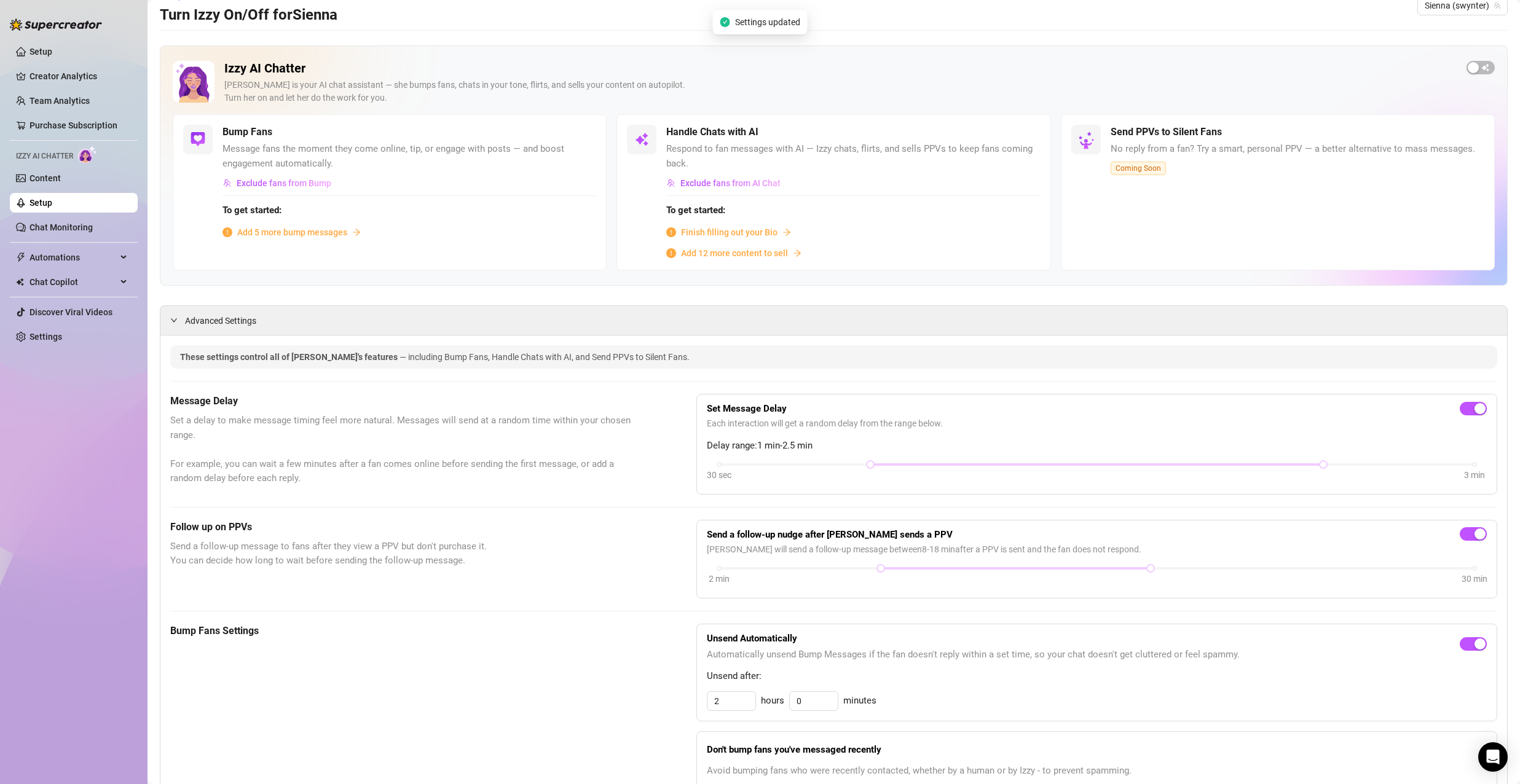
scroll to position [0, 0]
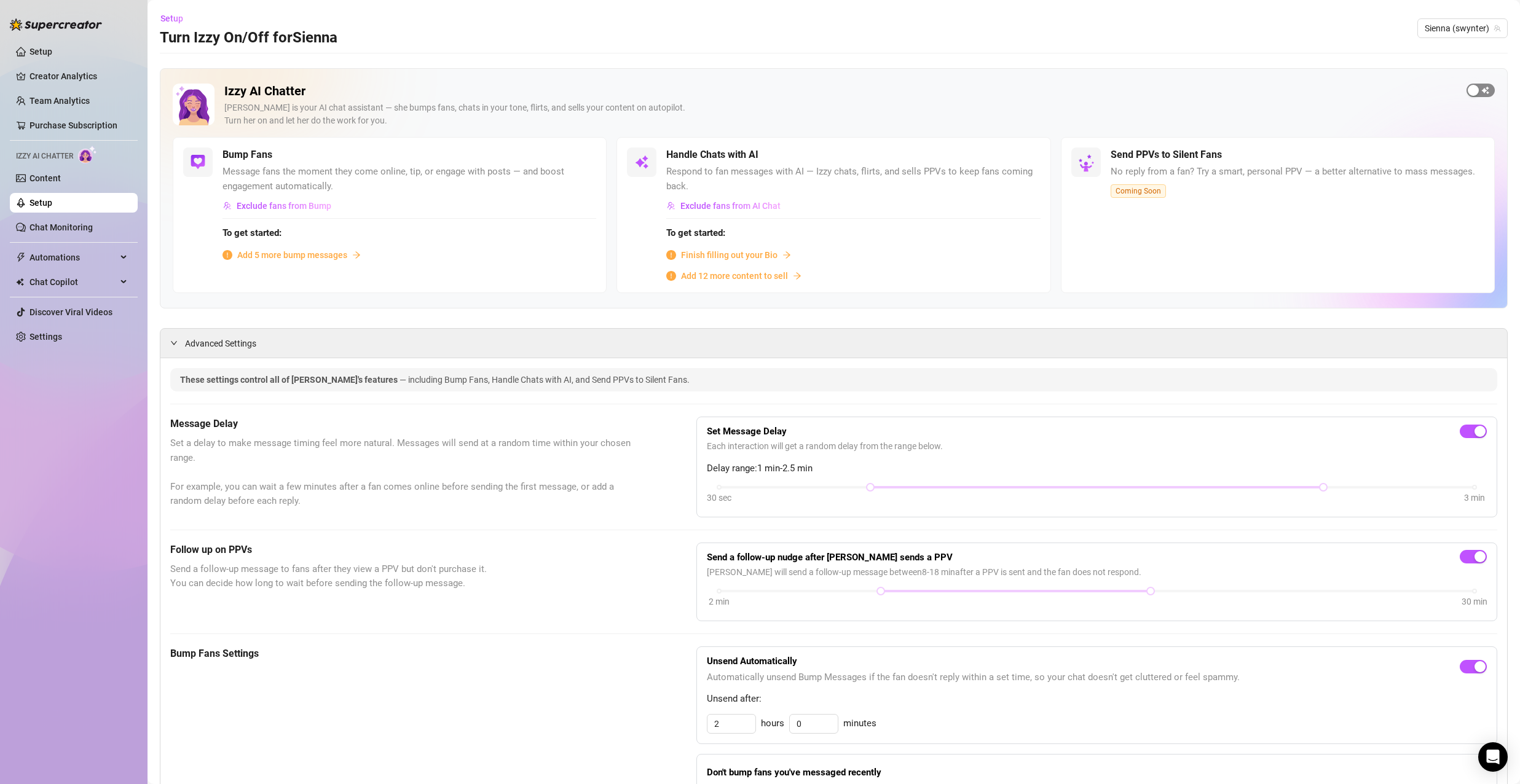
click at [1484, 89] on span "button" at bounding box center [1481, 90] width 29 height 14
click at [585, 155] on span "button" at bounding box center [583, 154] width 27 height 14
click at [587, 150] on span "button" at bounding box center [583, 154] width 27 height 14
click at [349, 253] on div "Add 5 more bump messages" at bounding box center [409, 255] width 374 height 14
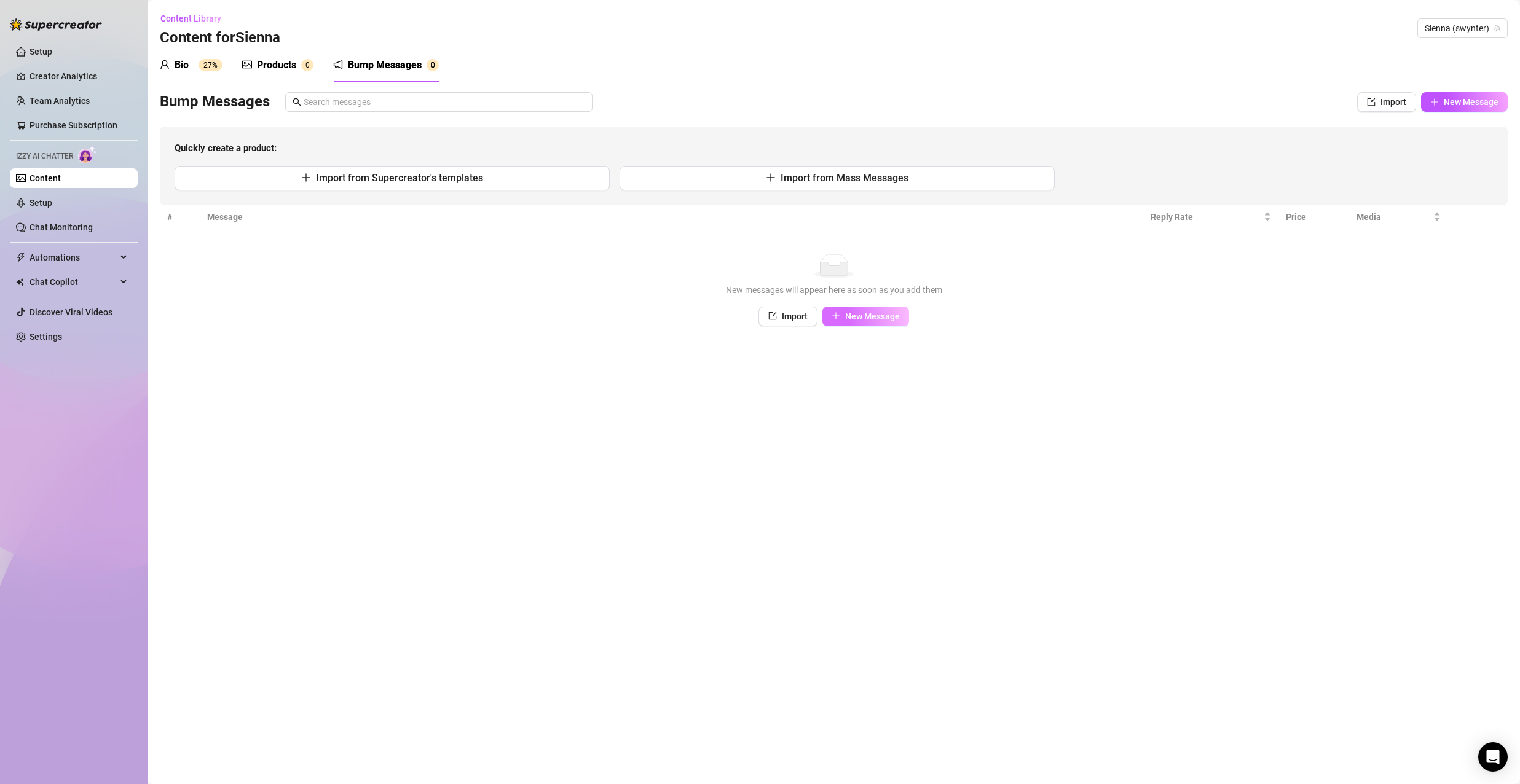
click at [875, 308] on button "New Message" at bounding box center [866, 316] width 87 height 19
type textarea "Type your message here..."
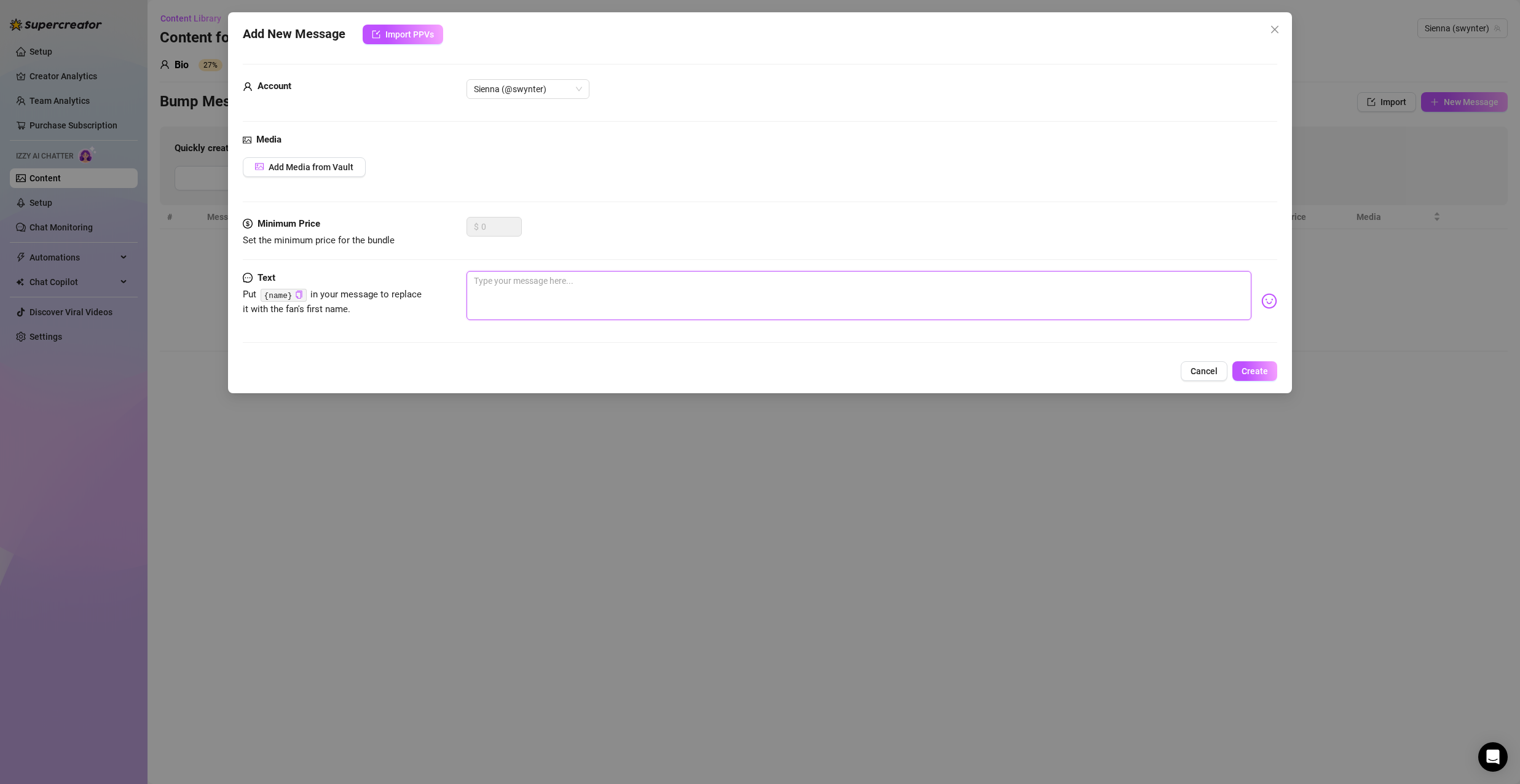
click at [681, 275] on textarea at bounding box center [859, 296] width 785 height 49
